Goal: Navigation & Orientation: Find specific page/section

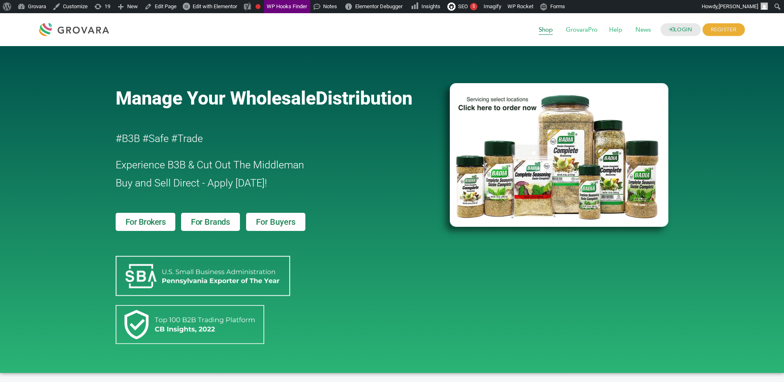
click at [543, 25] on span "Shop" at bounding box center [546, 30] width 26 height 16
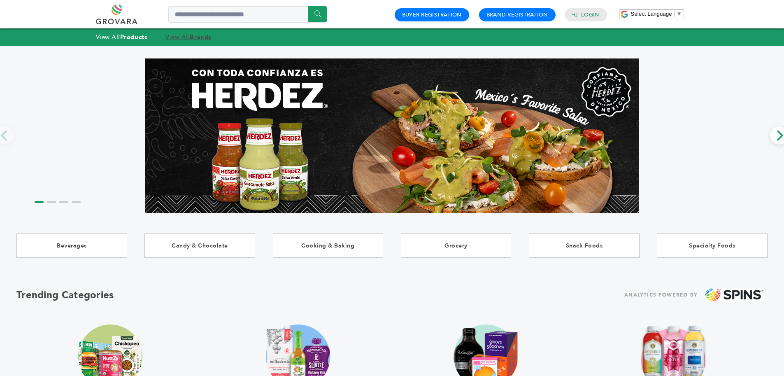
click at [199, 33] on strong "Brands" at bounding box center [200, 37] width 21 height 8
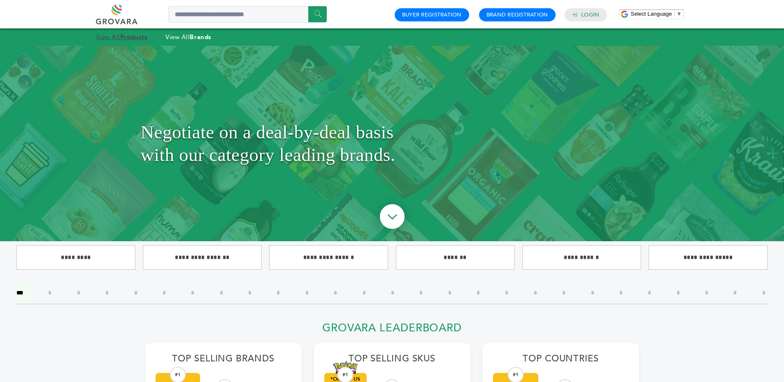
click at [132, 33] on strong "Products" at bounding box center [133, 37] width 27 height 8
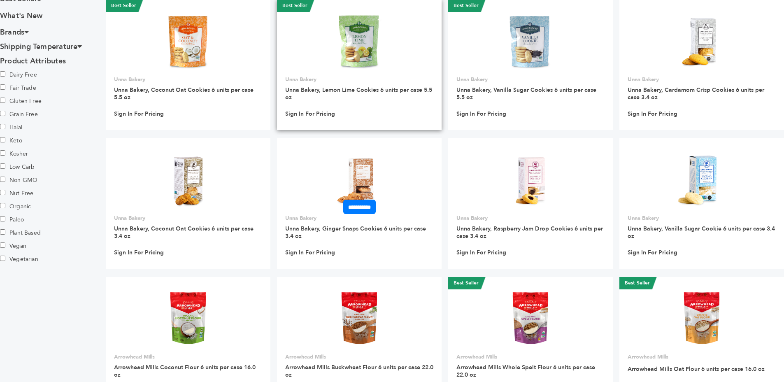
scroll to position [462, 0]
